Goal: Task Accomplishment & Management: Complete application form

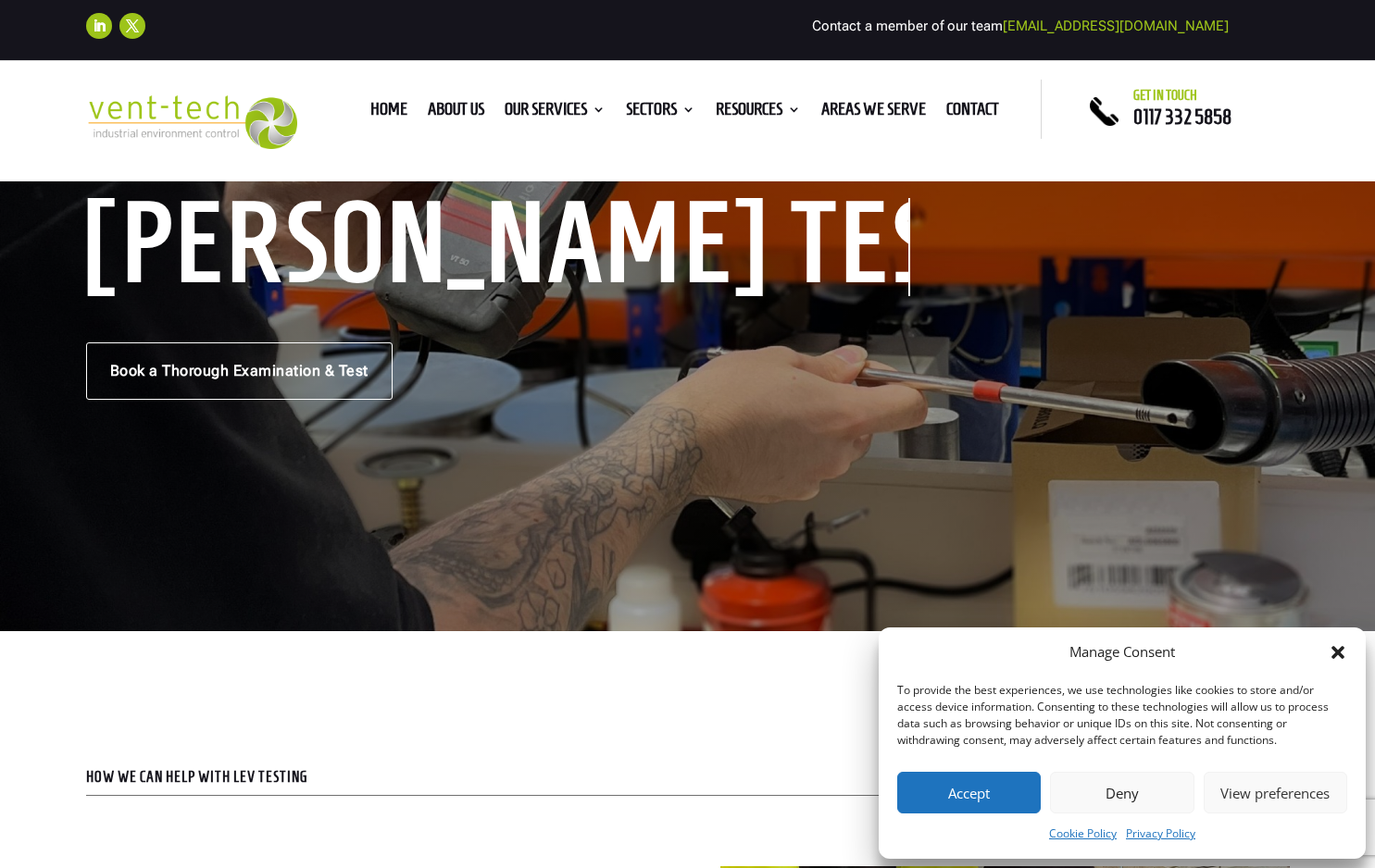
click at [1007, 796] on button "Accept" at bounding box center [969, 792] width 143 height 42
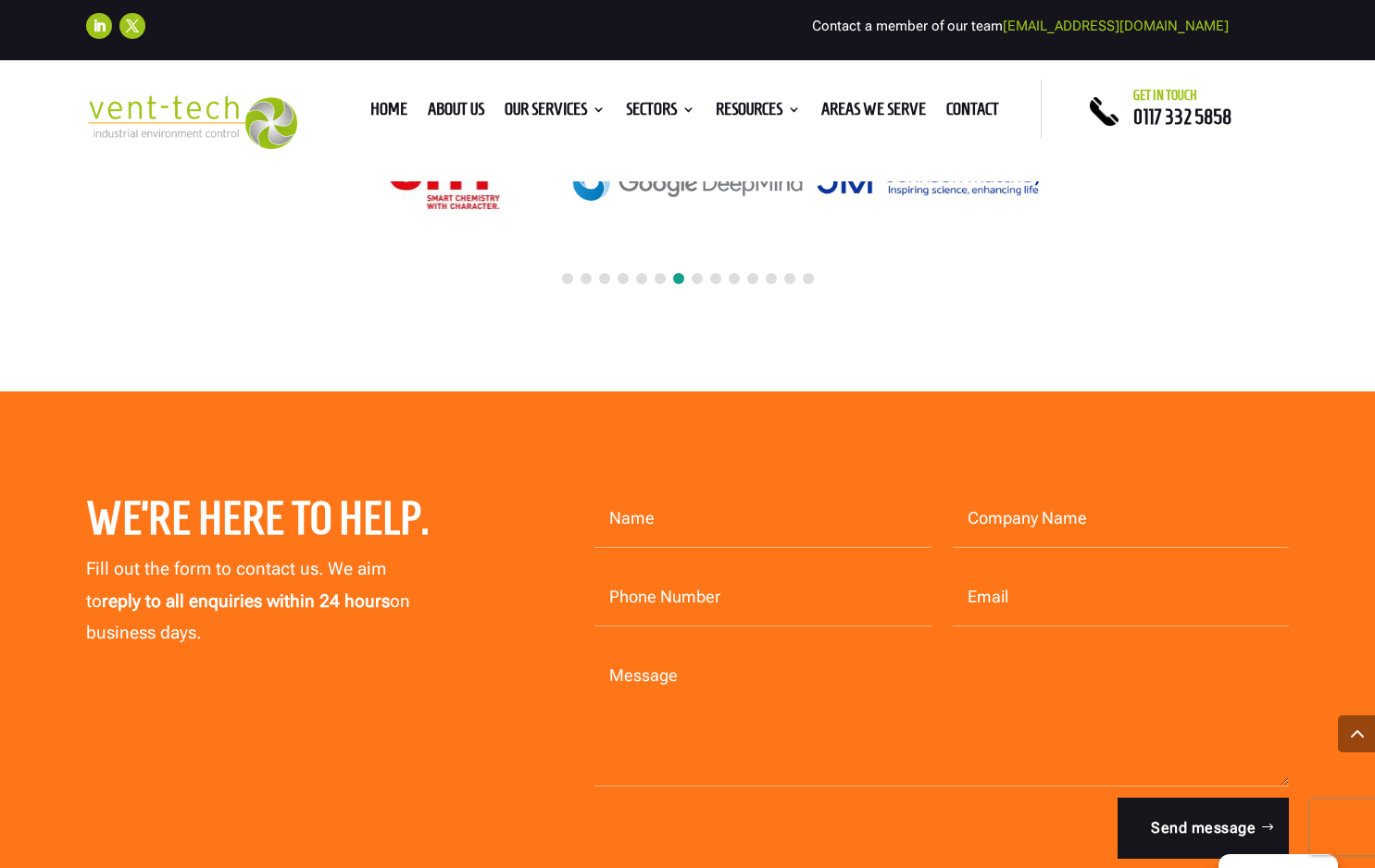
scroll to position [8832, 0]
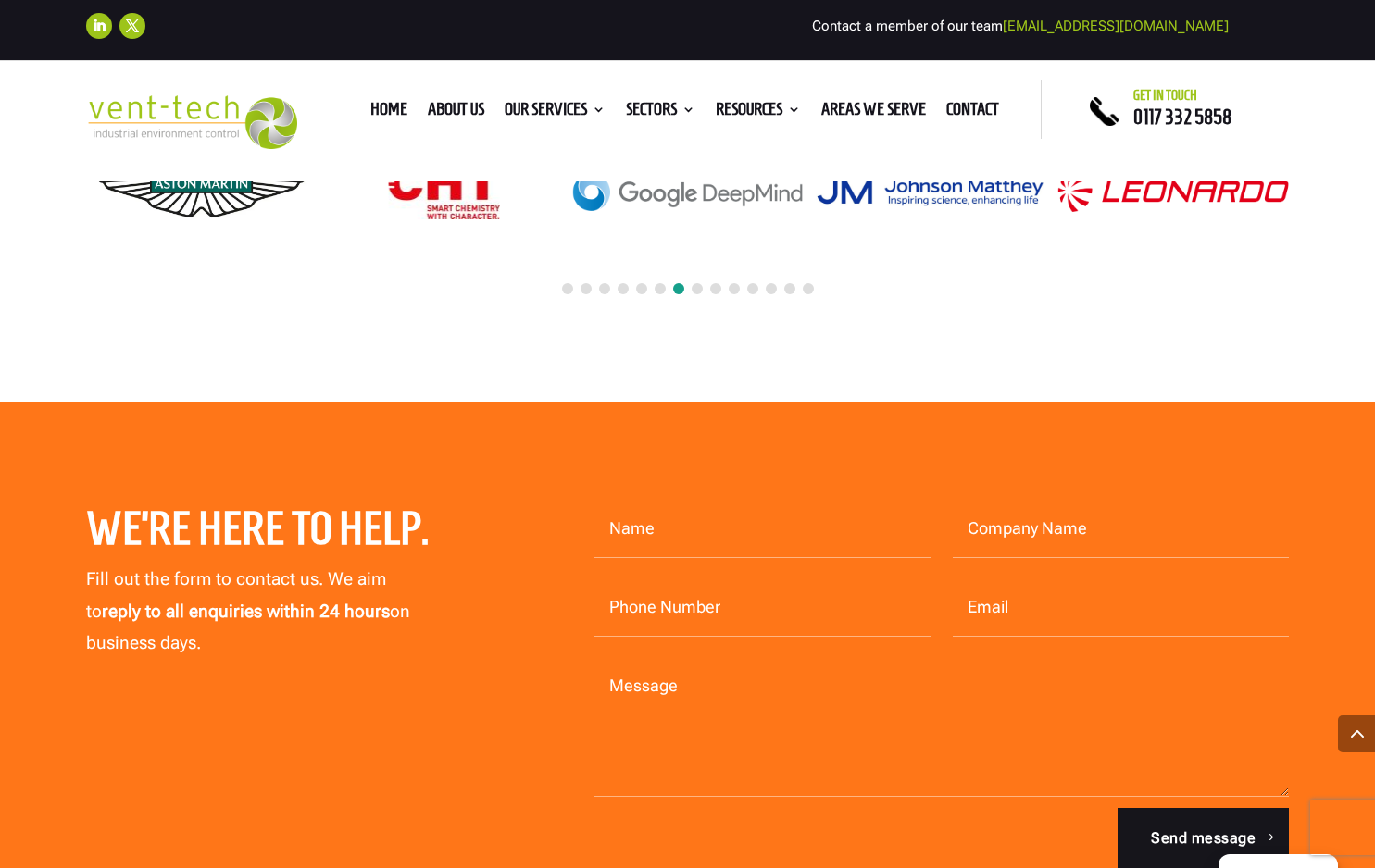
click at [714, 513] on input "Name" at bounding box center [764, 529] width 337 height 57
type input "Rebecca Wilson"
type input "Custom Labels Ltd"
type input "01278433800"
type input "rebecca@customlabels.co.uk"
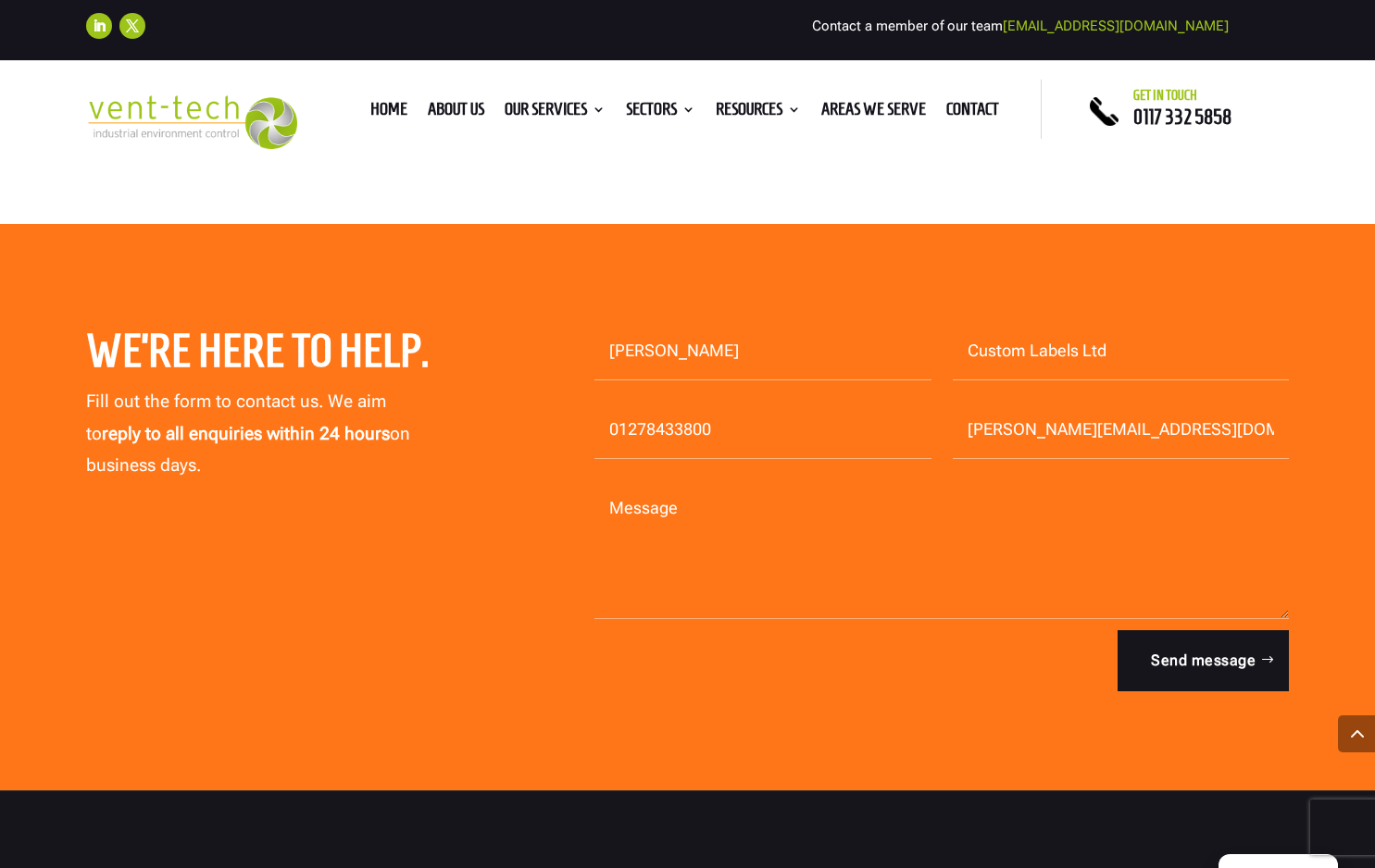
scroll to position [9017, 0]
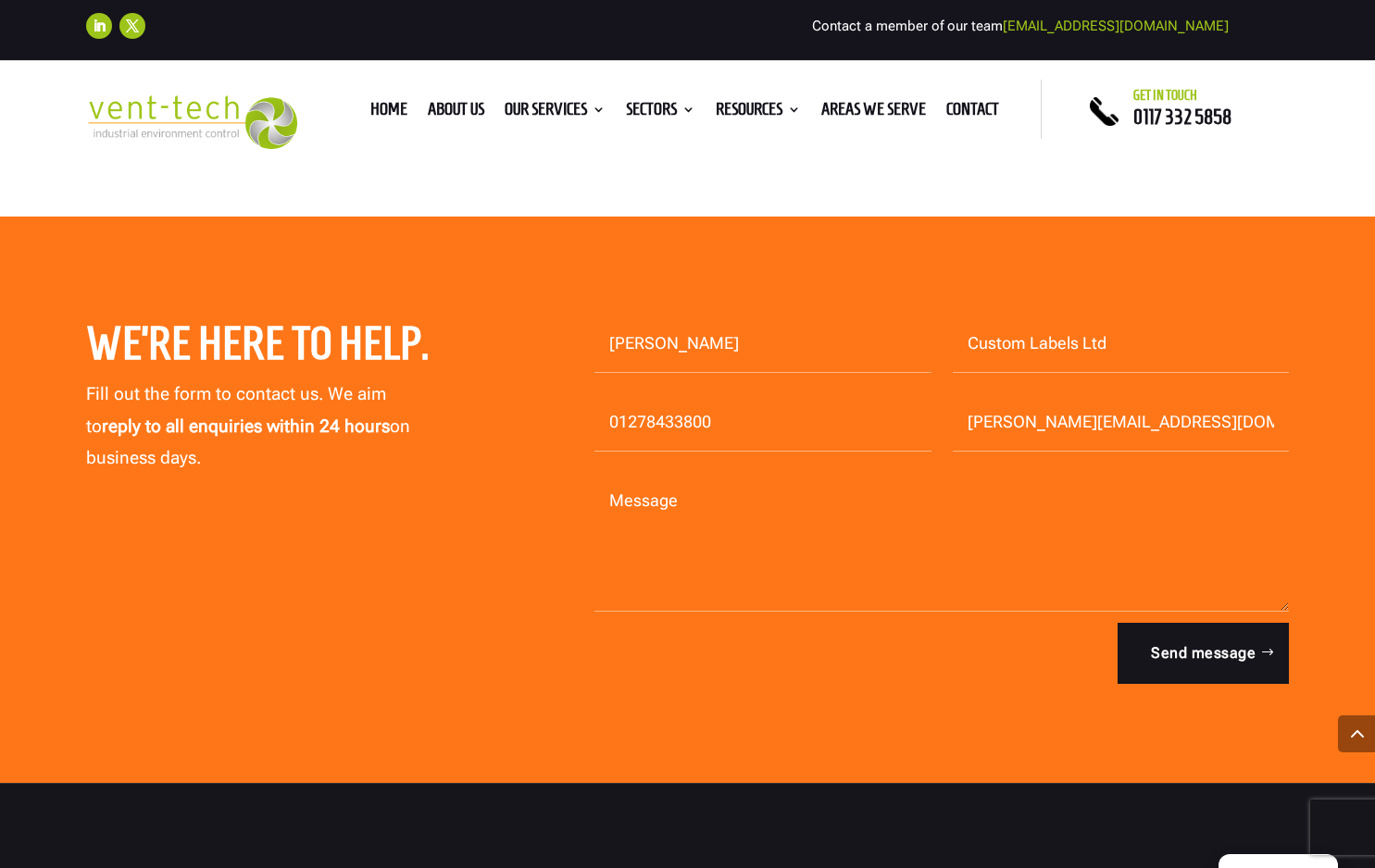
click at [672, 473] on textarea "Message" at bounding box center [943, 542] width 696 height 139
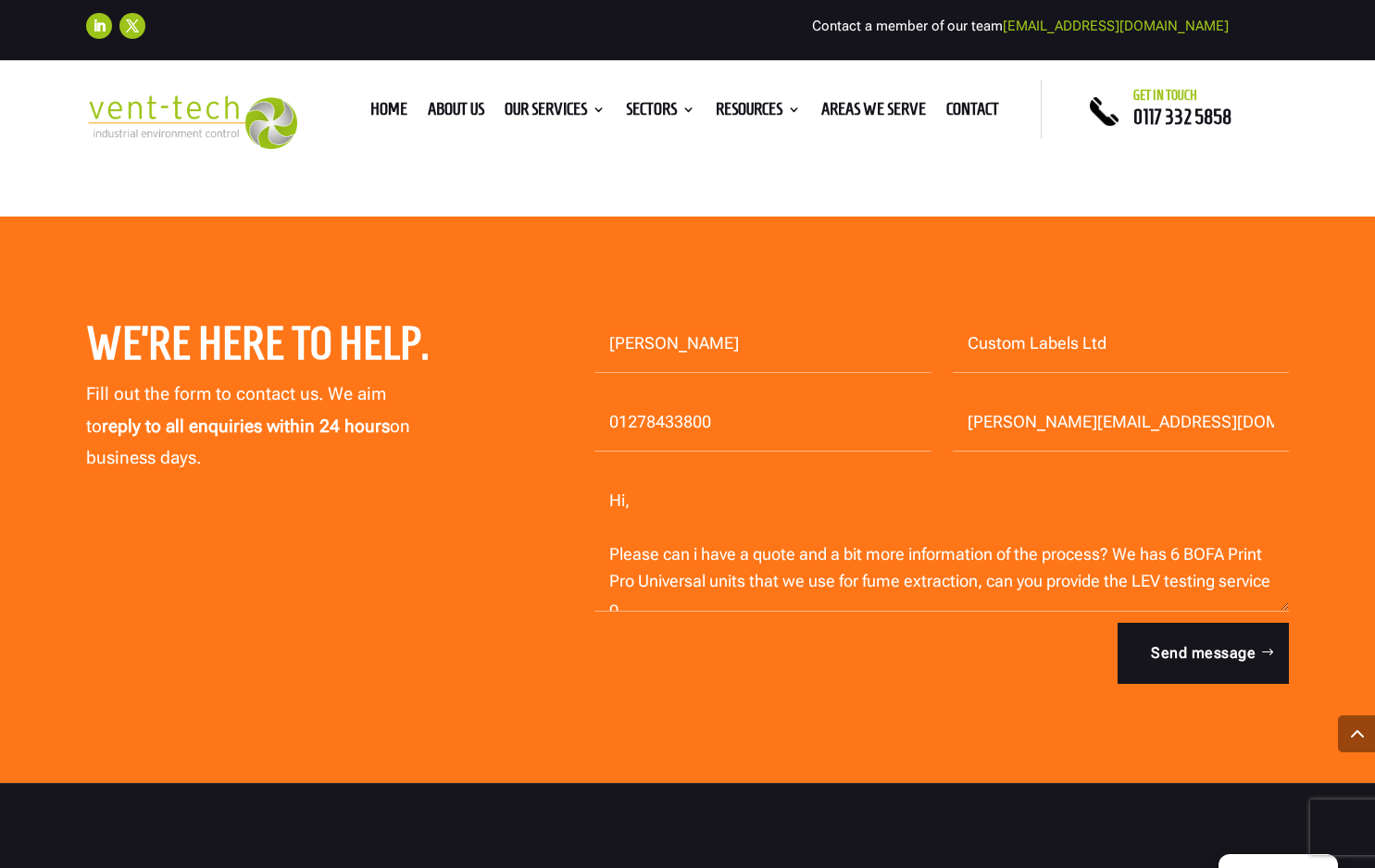
scroll to position [7, 0]
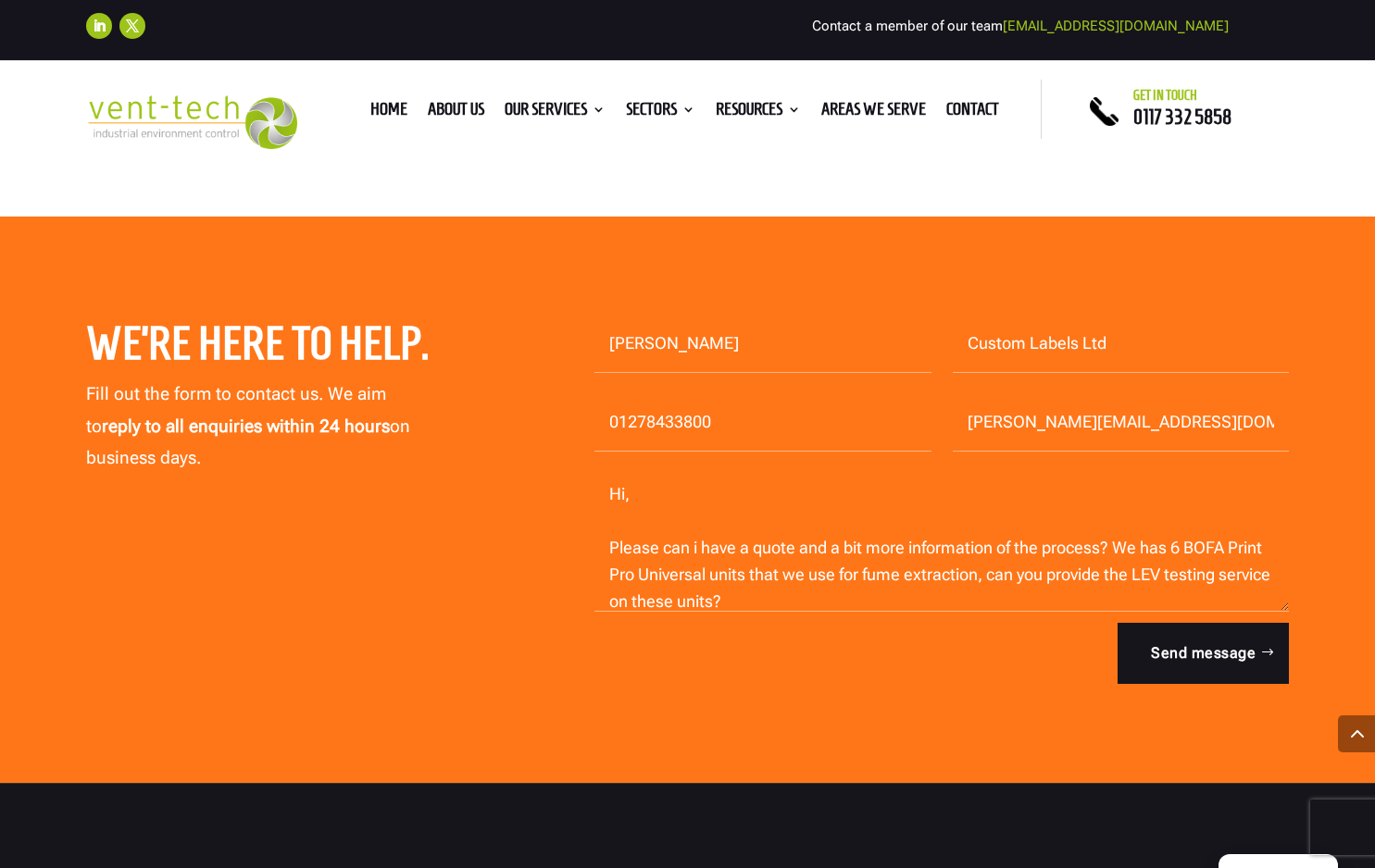
drag, startPoint x: 861, startPoint y: 568, endPoint x: 610, endPoint y: 476, distance: 267.3
click at [610, 476] on textarea "Hi, Please can i have a quote and a bit more information of the process? We has…" at bounding box center [943, 542] width 696 height 139
type textarea "Hi, Please can i have a quote and a bit more information of the process? We has…"
click at [1179, 623] on button "Send message" at bounding box center [1195, 653] width 188 height 61
